Goal: Information Seeking & Learning: Learn about a topic

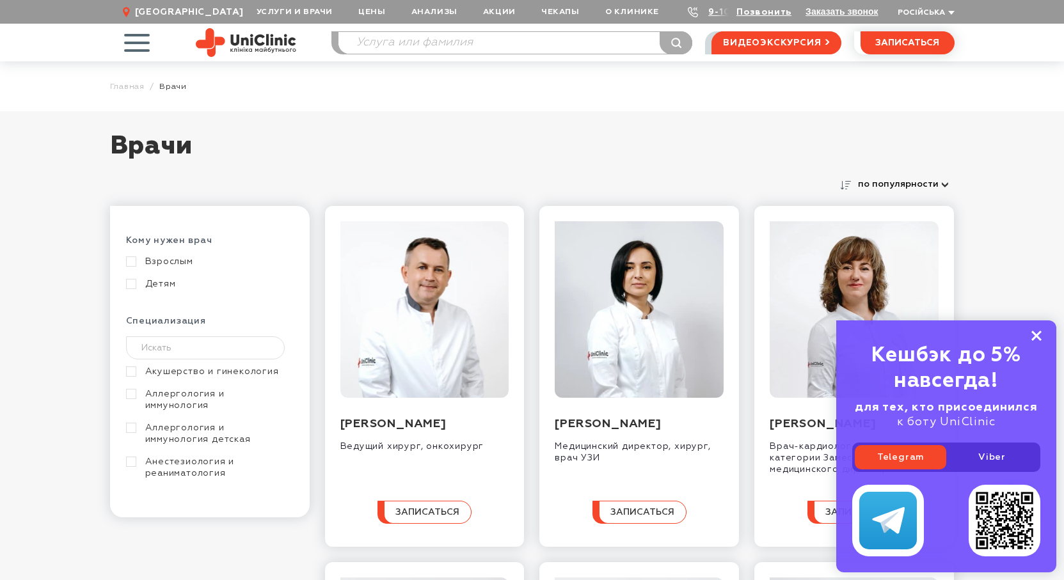
click at [1033, 336] on icon at bounding box center [1036, 336] width 10 height 11
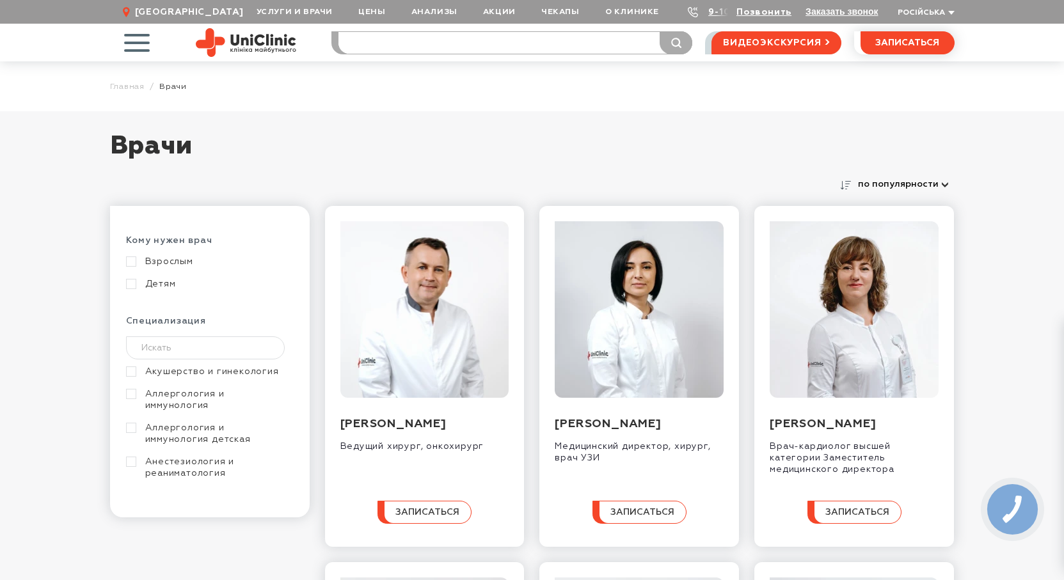
click at [395, 42] on input "search" at bounding box center [515, 43] width 354 height 22
click at [136, 49] on span "button" at bounding box center [136, 42] width 53 height 53
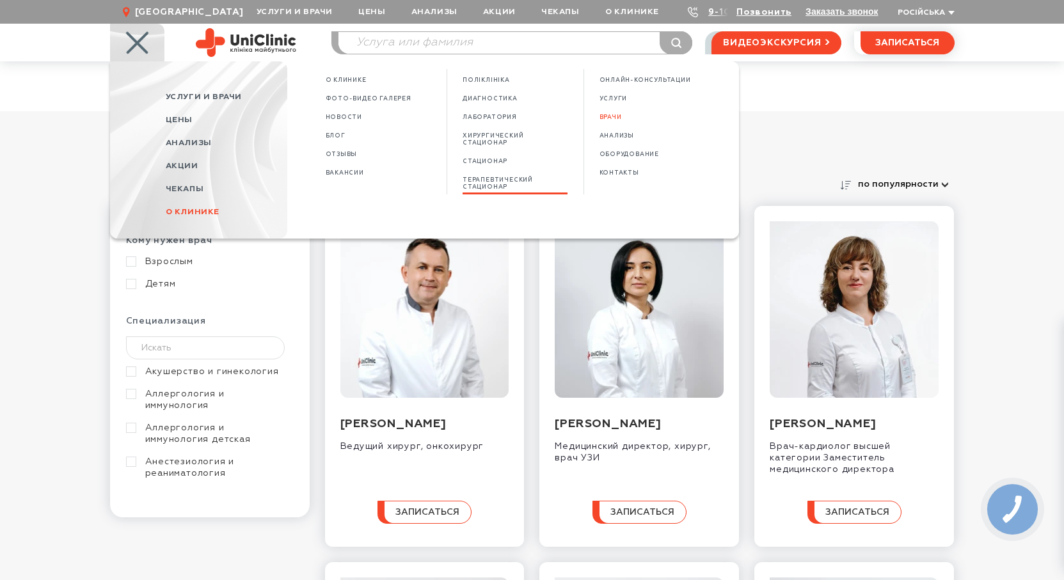
click at [501, 183] on span "ТЕРАПЕВТИЧЕСКИЙ СТАЦИОНАР" at bounding box center [514, 184] width 105 height 14
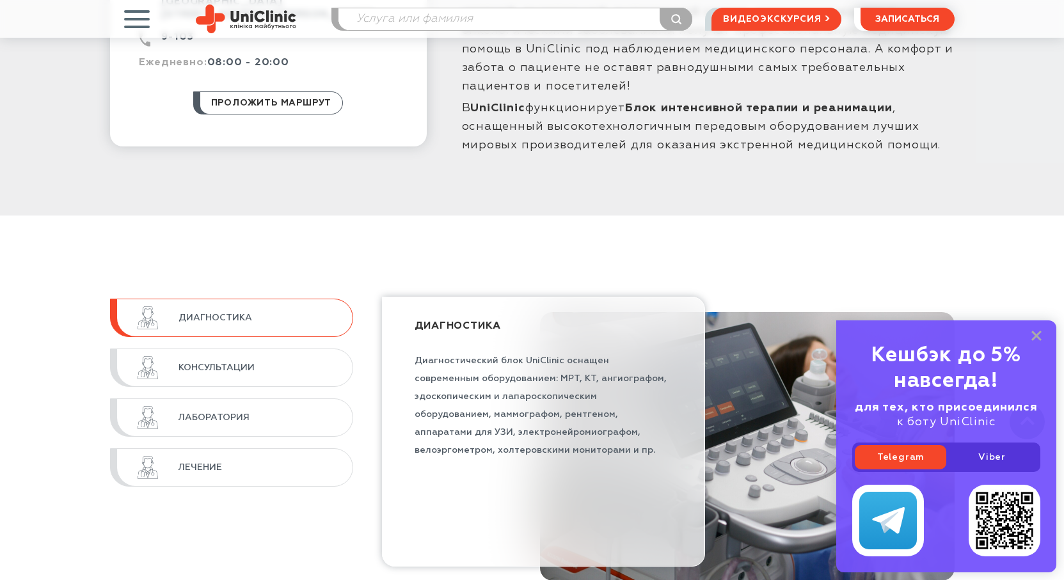
scroll to position [959, 0]
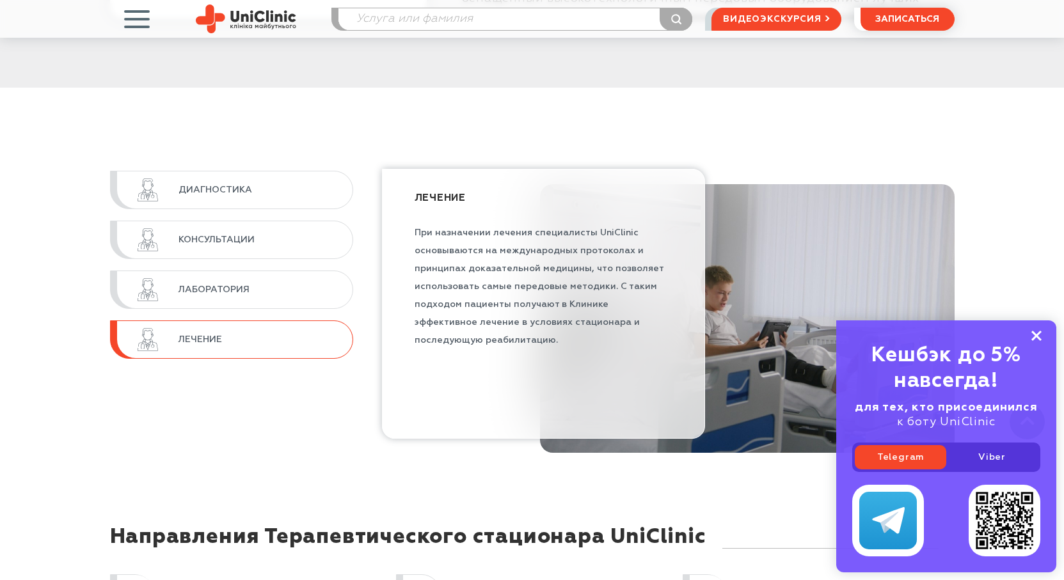
click at [1034, 333] on rect at bounding box center [1036, 336] width 10 height 10
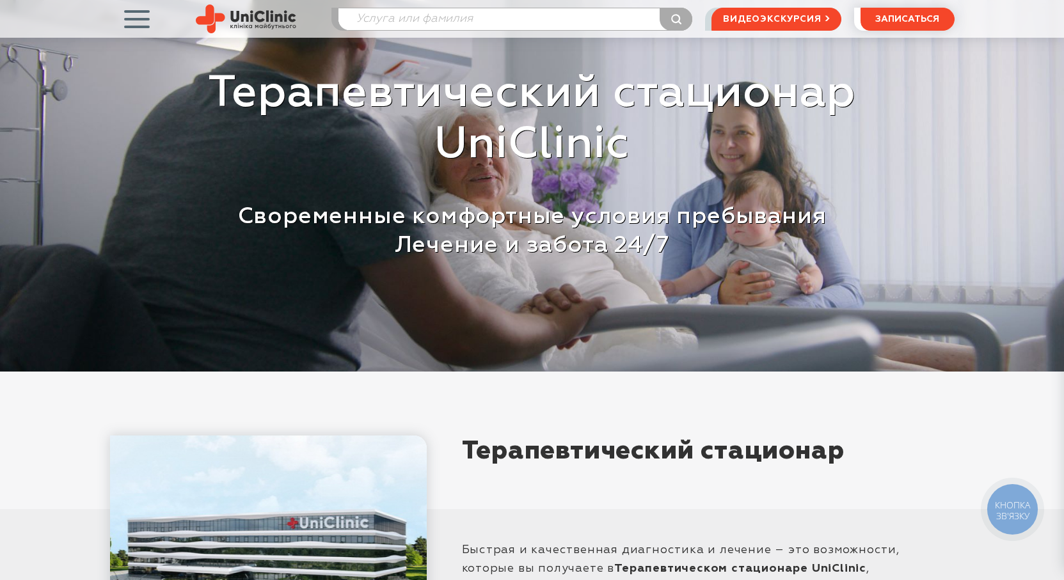
scroll to position [0, 0]
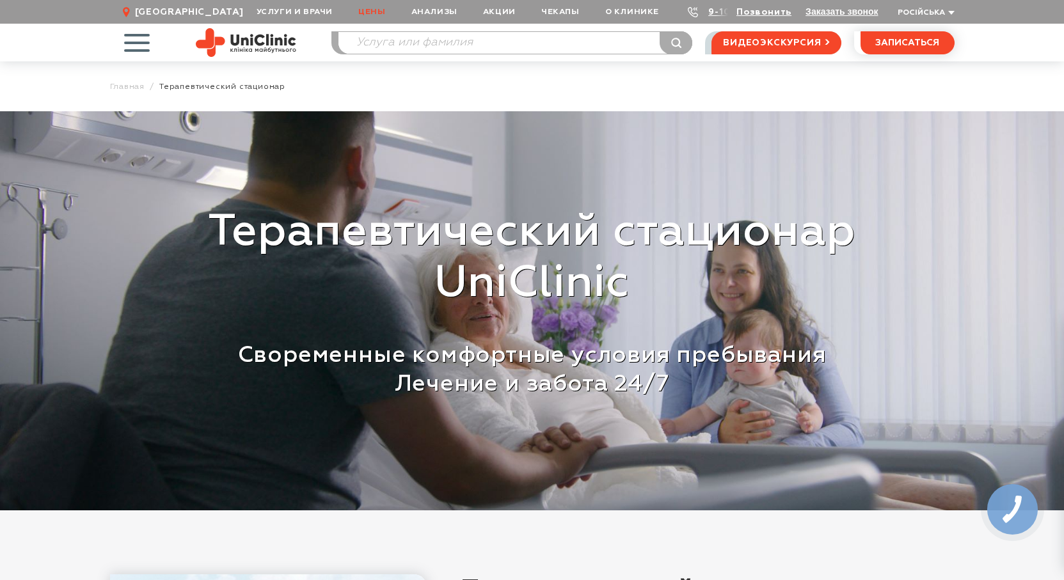
click at [378, 12] on link "Цены" at bounding box center [371, 12] width 52 height 24
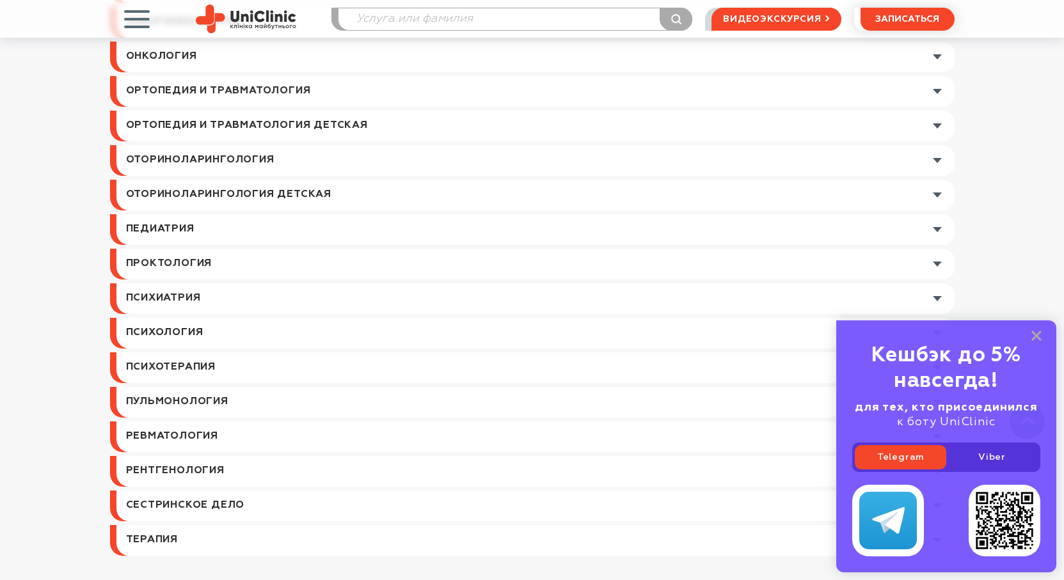
scroll to position [1535, 0]
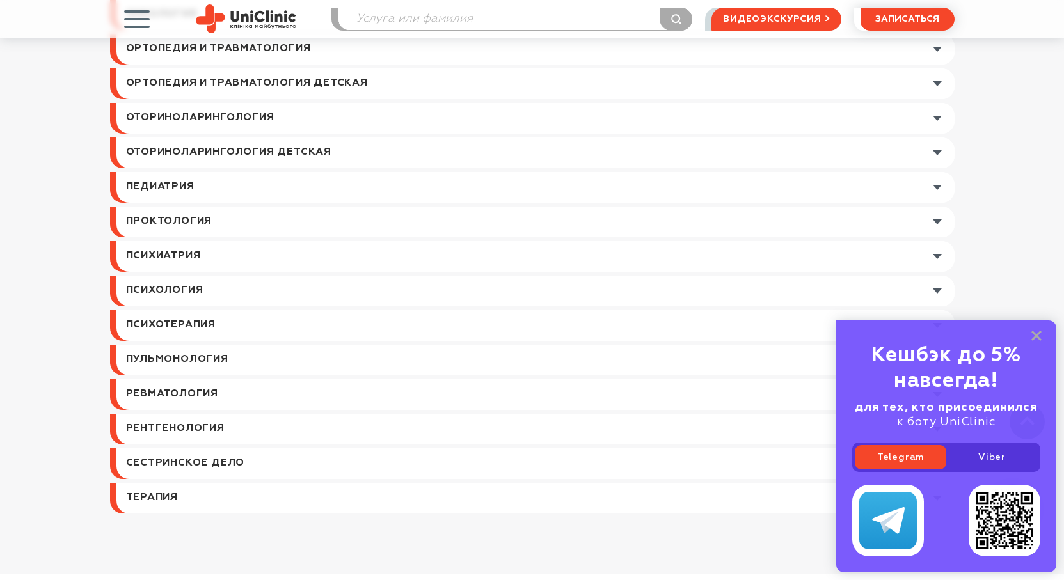
click at [155, 496] on link at bounding box center [535, 498] width 838 height 31
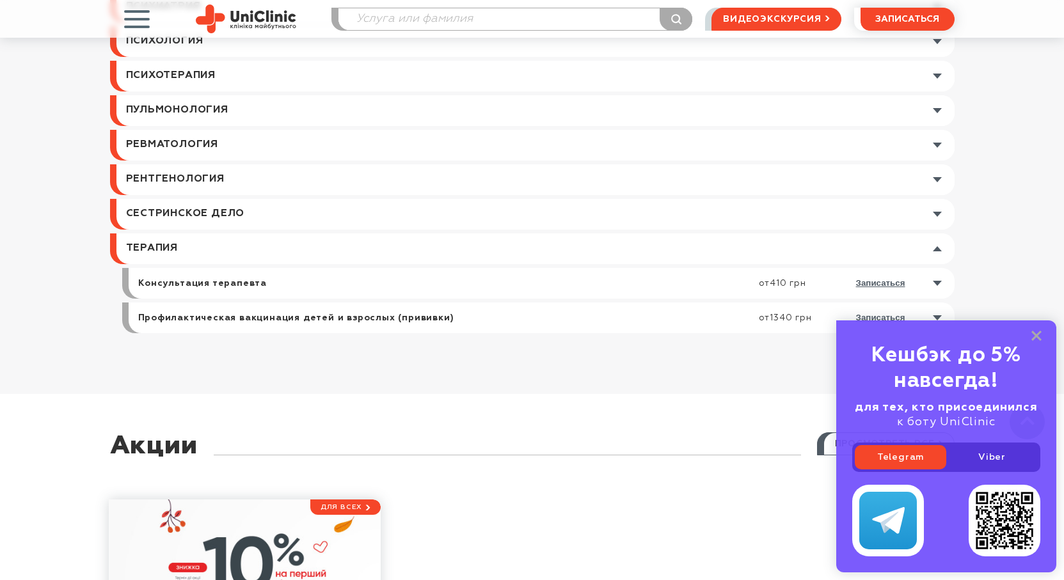
scroll to position [1791, 0]
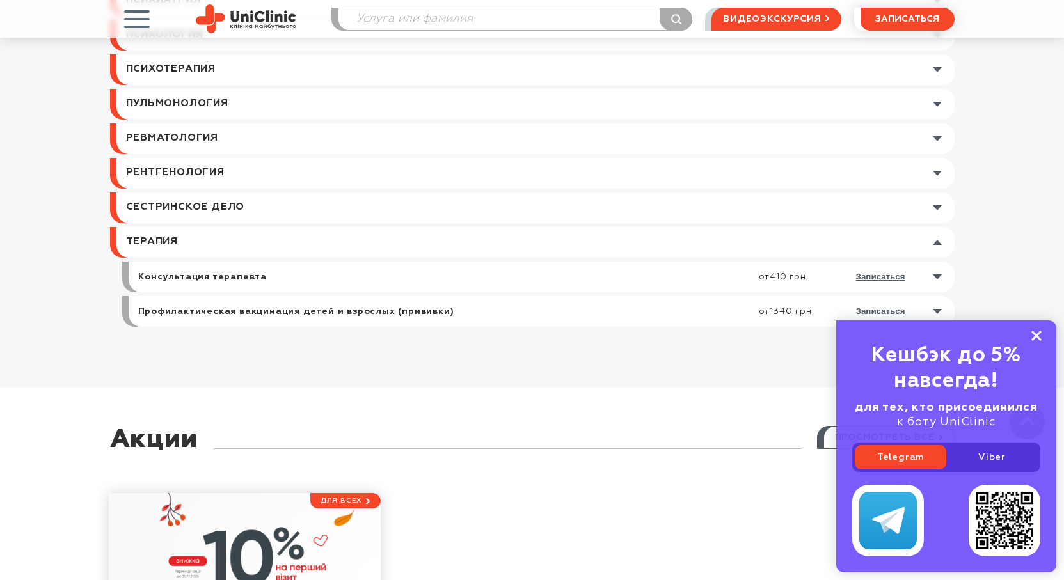
click at [1039, 333] on rect at bounding box center [1036, 336] width 10 height 10
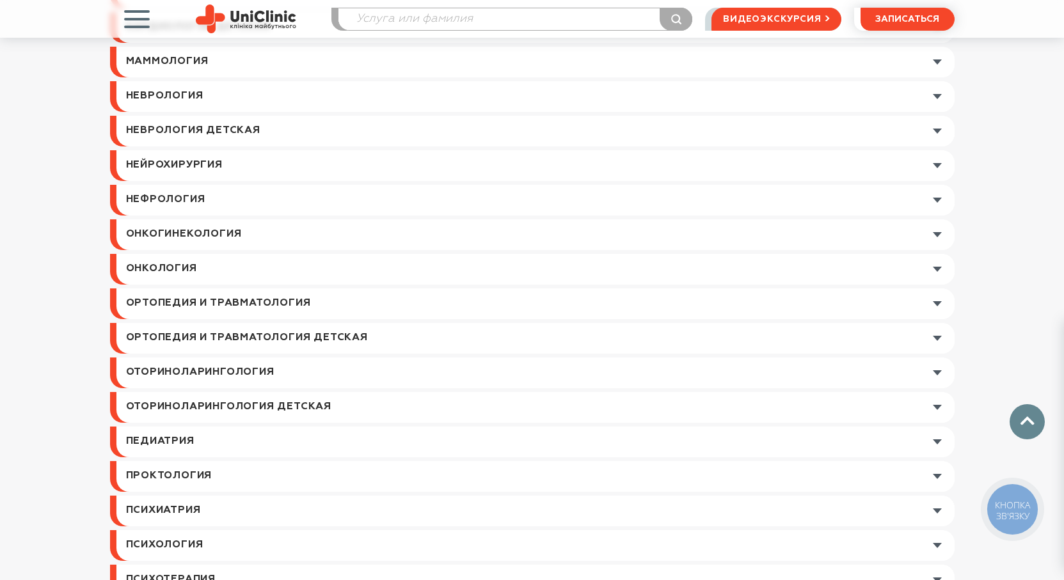
scroll to position [1215, 0]
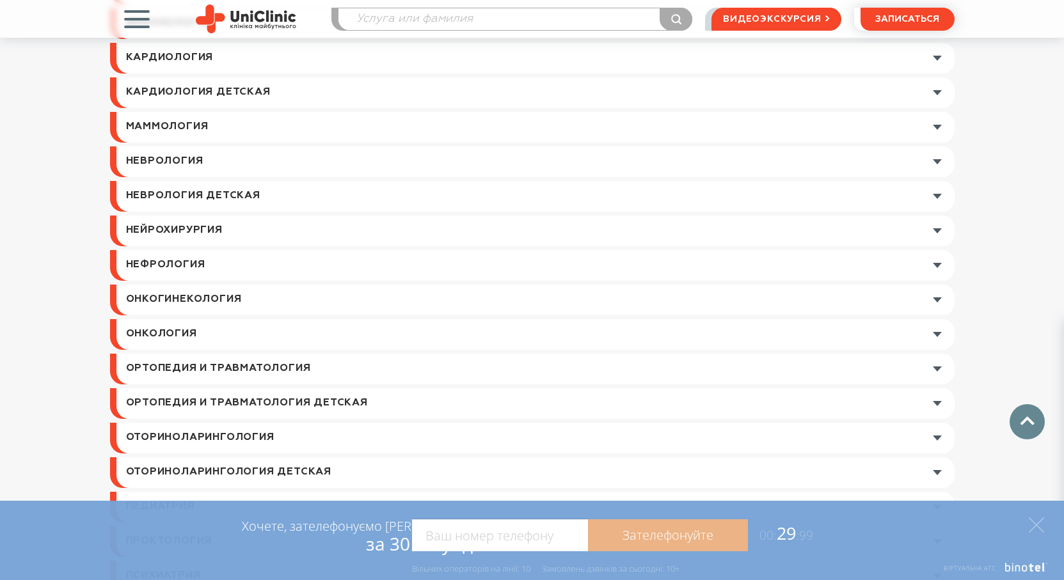
click at [936, 59] on link at bounding box center [535, 58] width 838 height 31
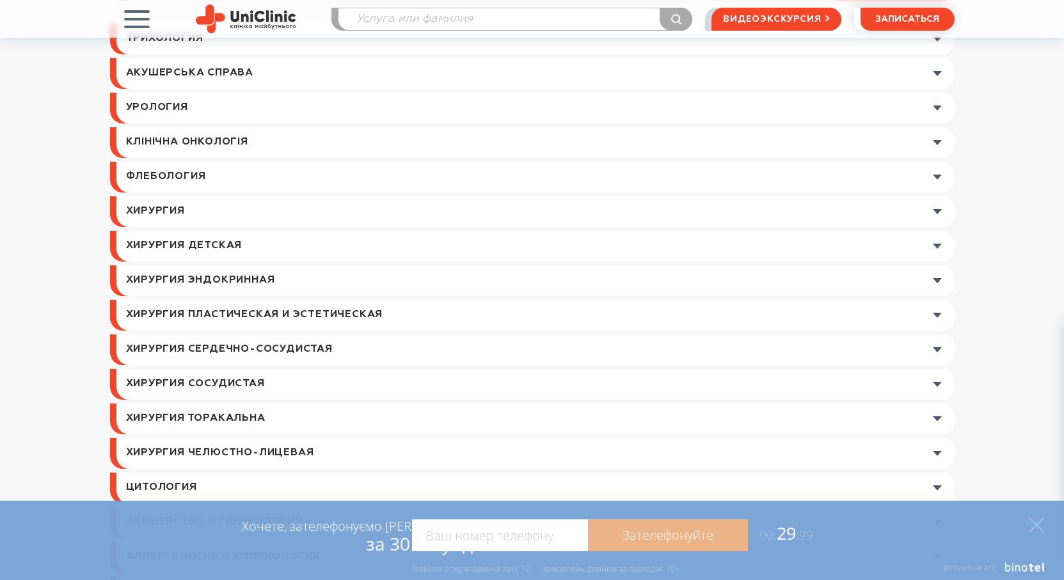
scroll to position [192, 0]
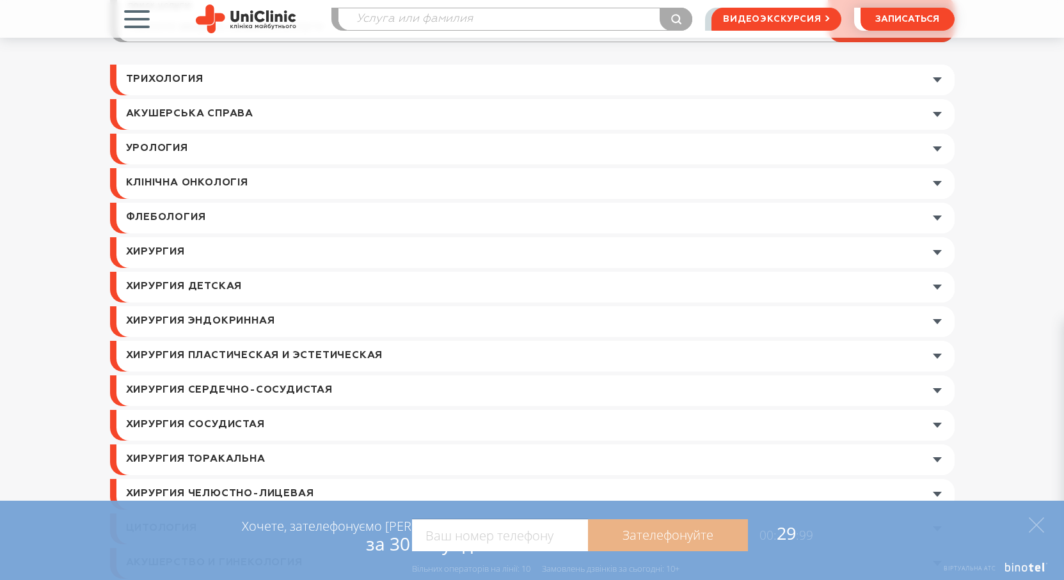
click at [137, 27] on span "button" at bounding box center [136, 18] width 53 height 53
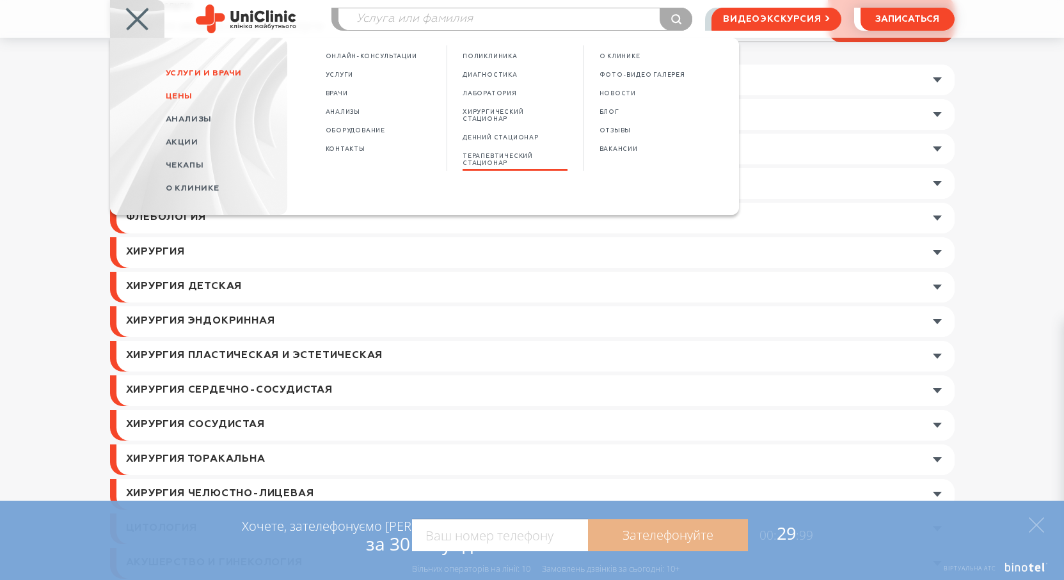
click at [485, 161] on span "Терапевтический стационар" at bounding box center [514, 160] width 105 height 14
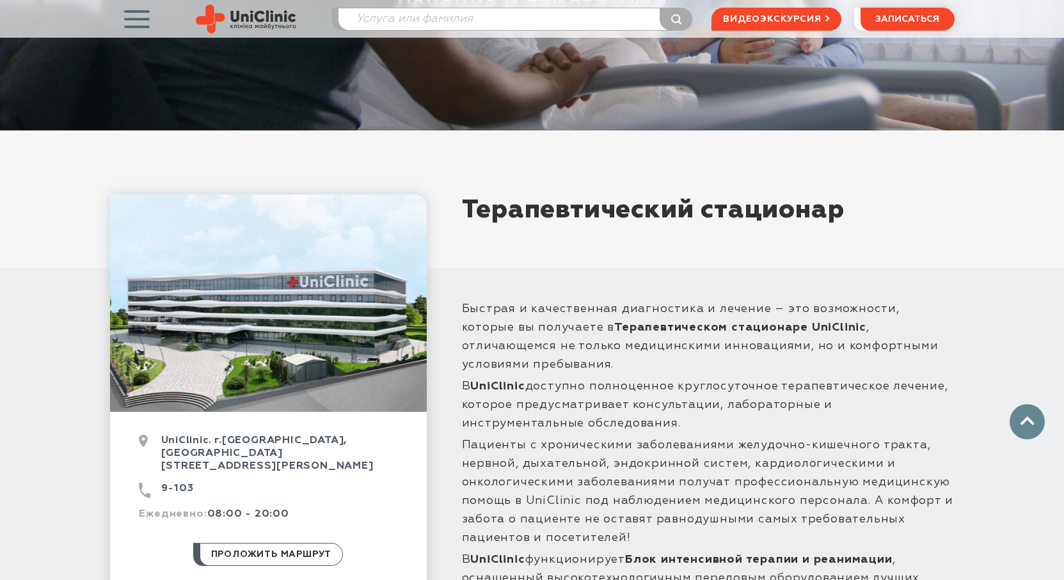
scroll to position [576, 0]
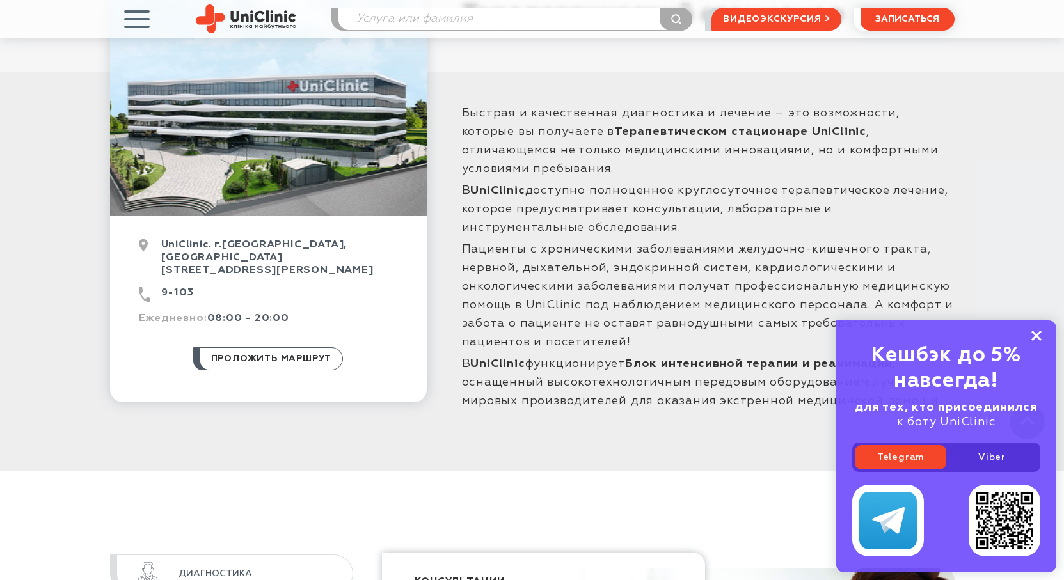
click at [1036, 334] on icon at bounding box center [1036, 336] width 10 height 11
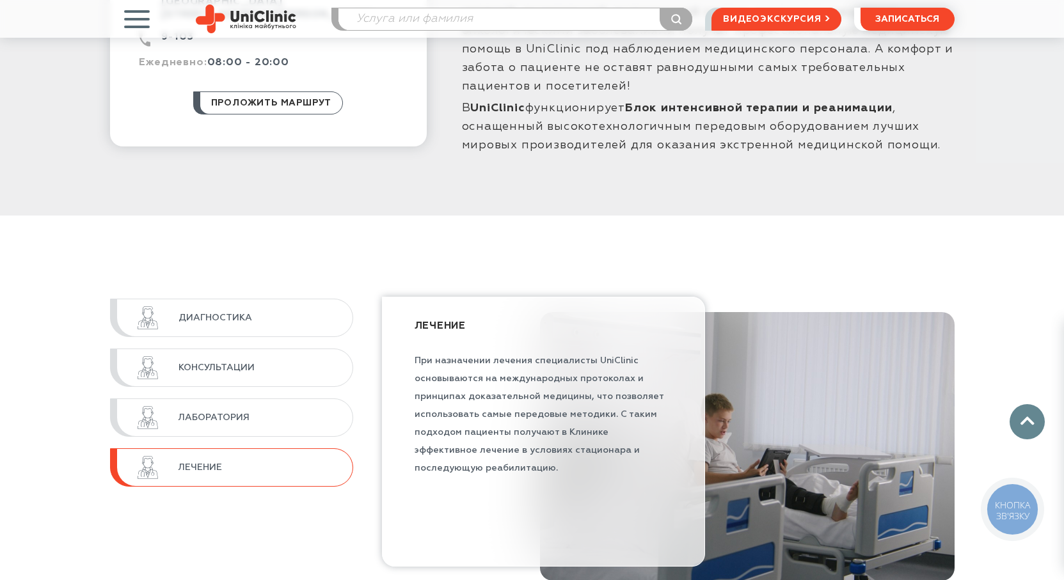
scroll to position [1023, 0]
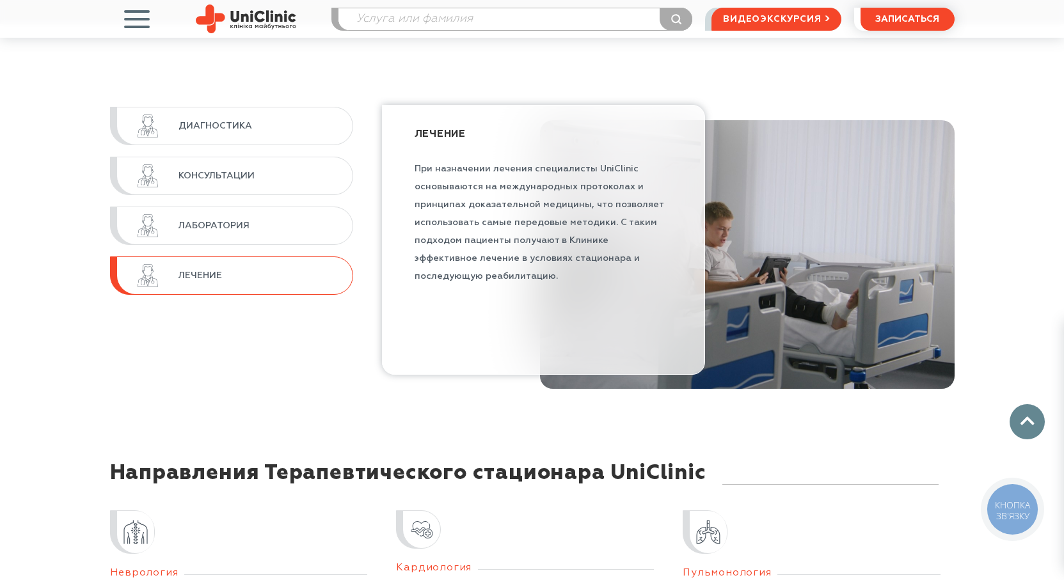
click at [201, 270] on span "Лечение" at bounding box center [258, 276] width 161 height 12
click at [1030, 151] on div "Диагностика Консультации Лаборатория Лечение Диагностика Диагностический блок U…" at bounding box center [532, 244] width 1064 height 307
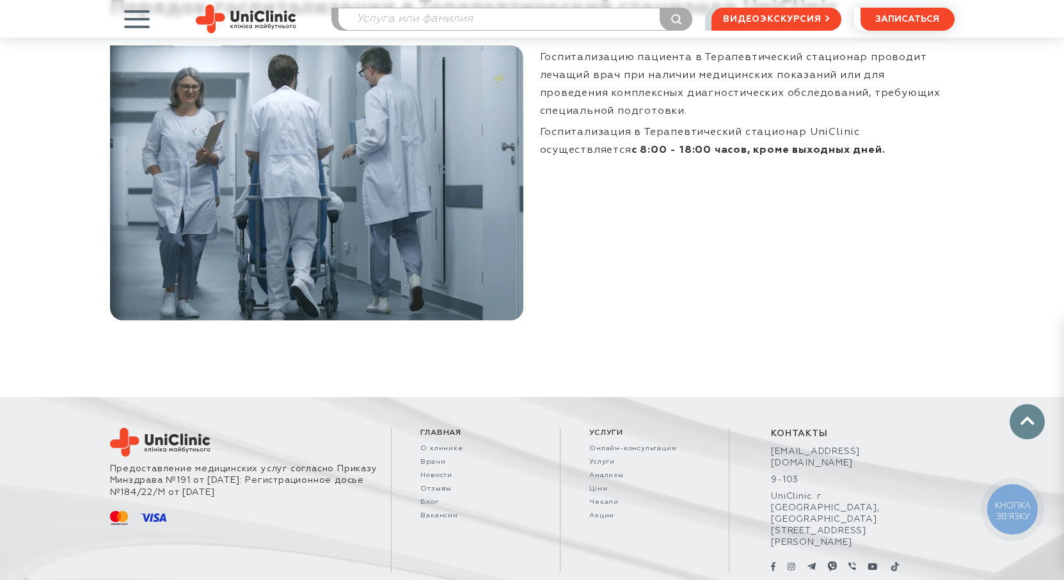
scroll to position [3005, 0]
